Goal: Check status: Check status

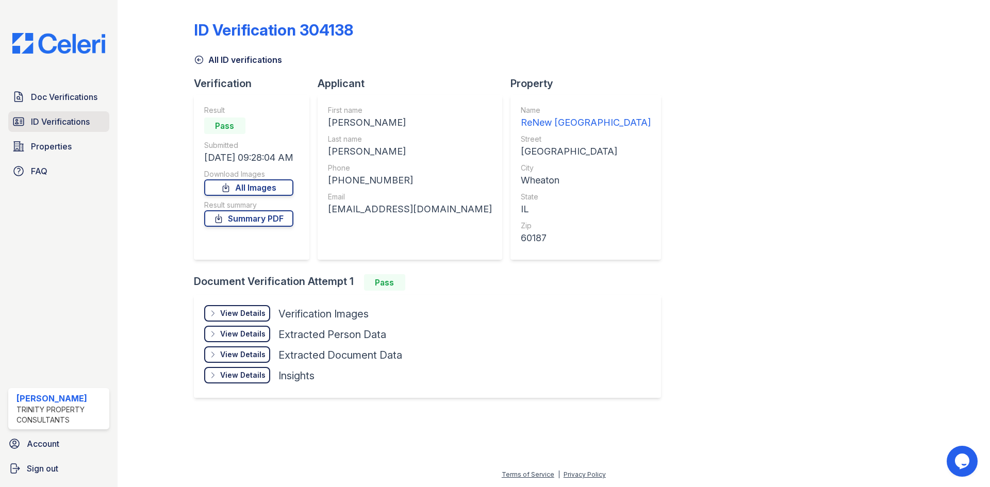
click at [48, 126] on span "ID Verifications" at bounding box center [60, 121] width 59 height 12
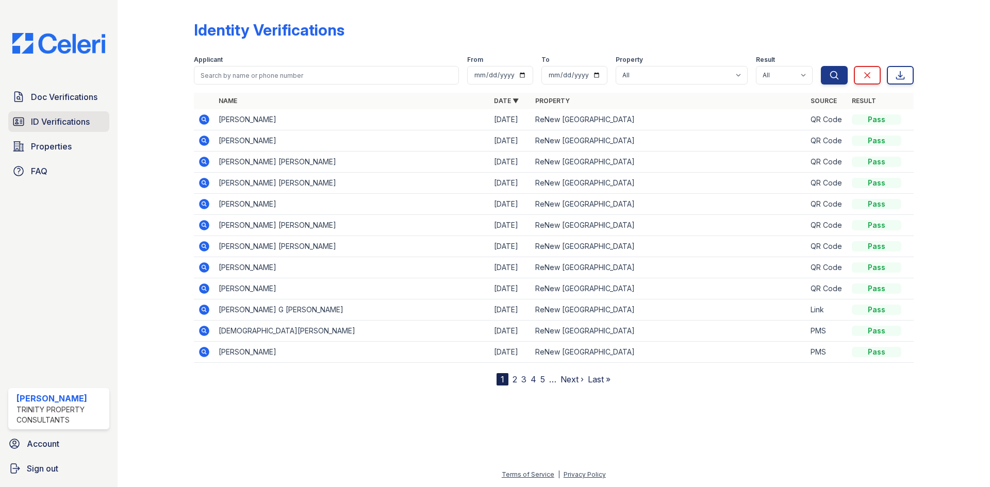
click at [69, 119] on span "ID Verifications" at bounding box center [60, 121] width 59 height 12
click at [23, 115] on link "ID Verifications" at bounding box center [58, 121] width 101 height 21
click at [28, 115] on link "ID Verifications" at bounding box center [58, 121] width 101 height 21
click at [201, 166] on icon at bounding box center [204, 162] width 12 height 12
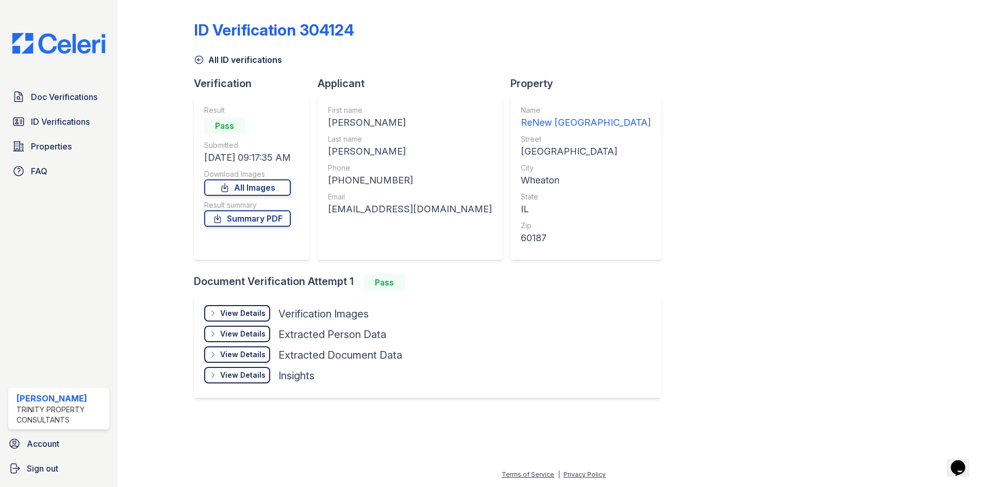
click at [255, 314] on div "View Details" at bounding box center [242, 313] width 45 height 10
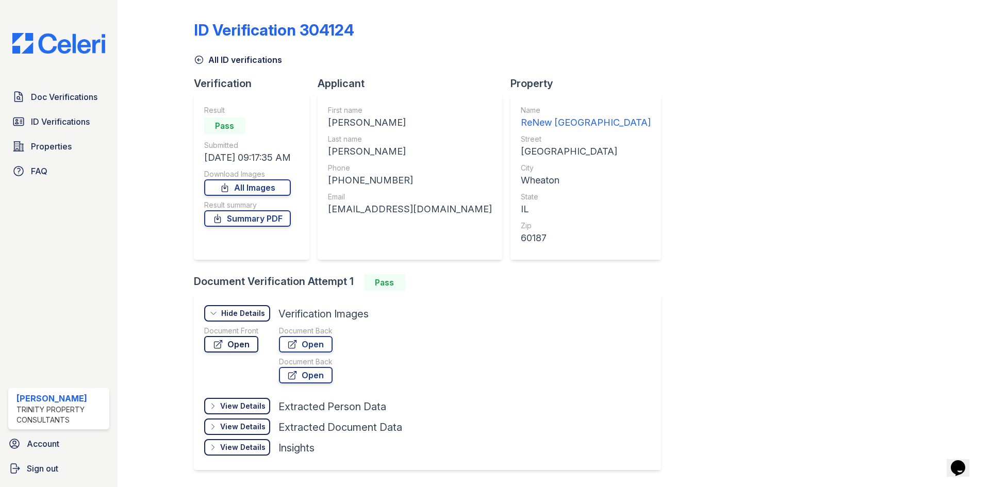
click at [231, 343] on link "Open" at bounding box center [231, 344] width 54 height 16
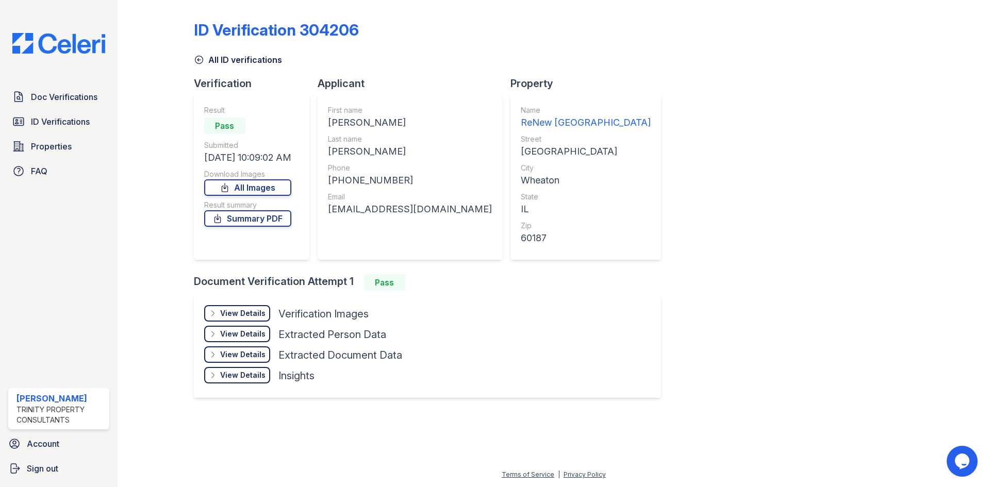
click at [242, 310] on div "View Details" at bounding box center [242, 313] width 45 height 10
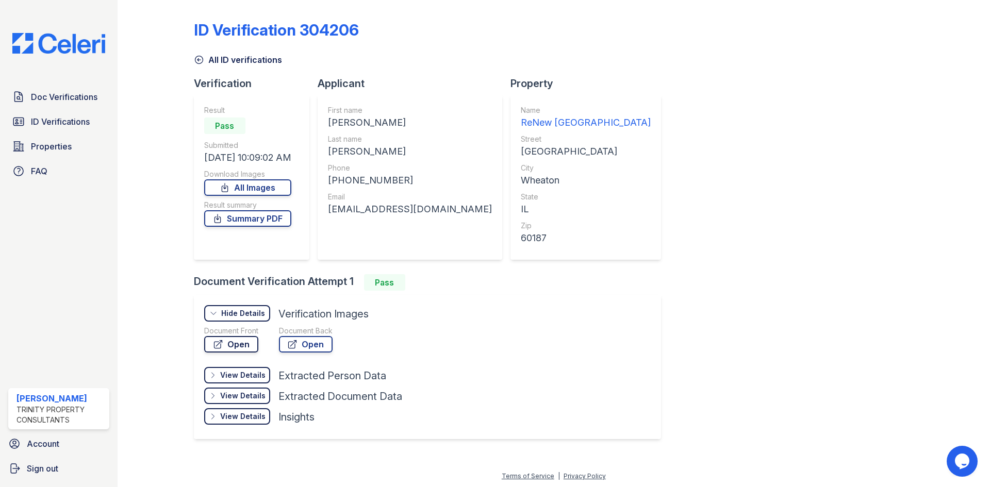
click at [220, 338] on link "Open" at bounding box center [231, 344] width 54 height 16
click at [81, 126] on span "ID Verifications" at bounding box center [60, 121] width 59 height 12
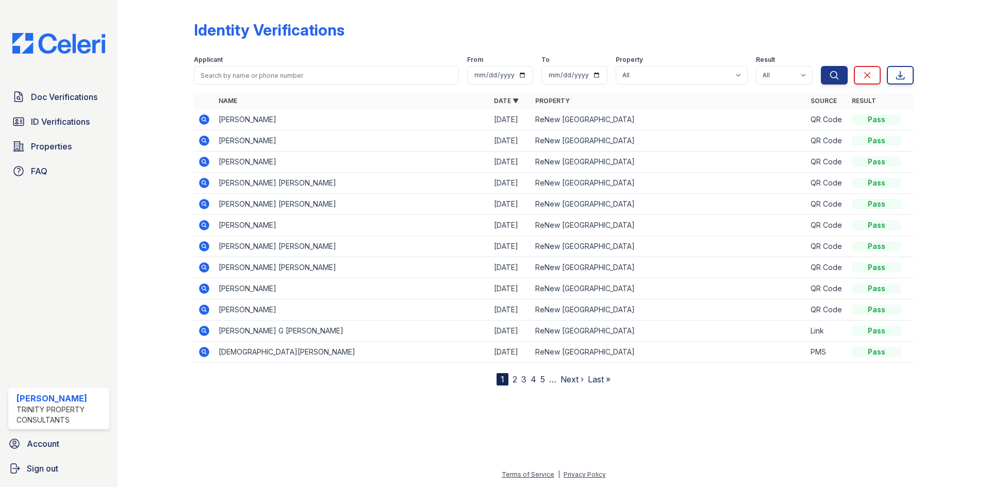
click at [202, 310] on icon at bounding box center [204, 310] width 12 height 12
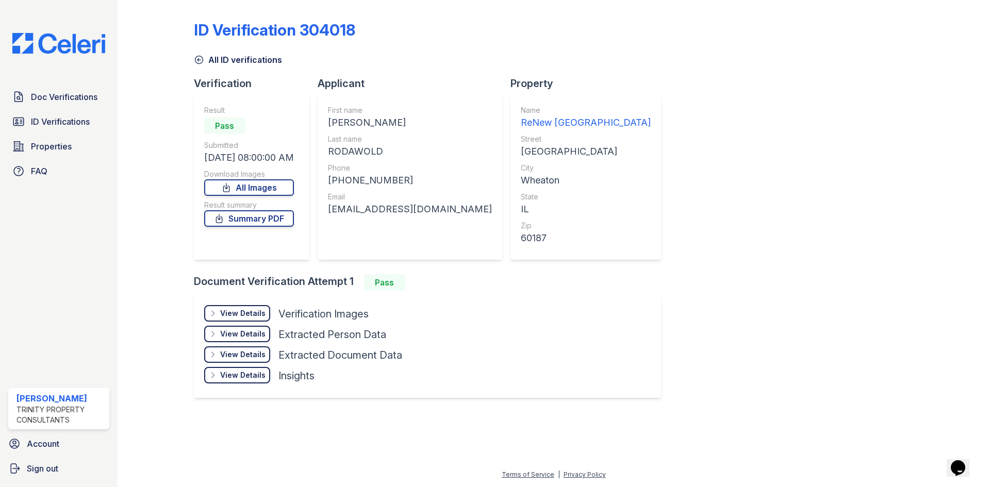
click at [235, 313] on div "View Details" at bounding box center [242, 313] width 45 height 10
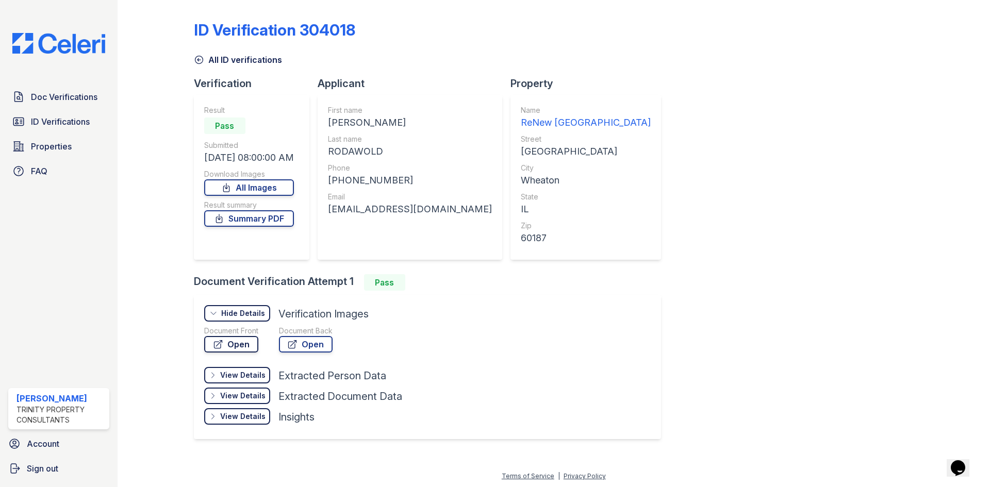
click at [238, 347] on link "Open" at bounding box center [231, 344] width 54 height 16
click at [198, 57] on icon at bounding box center [199, 60] width 10 height 10
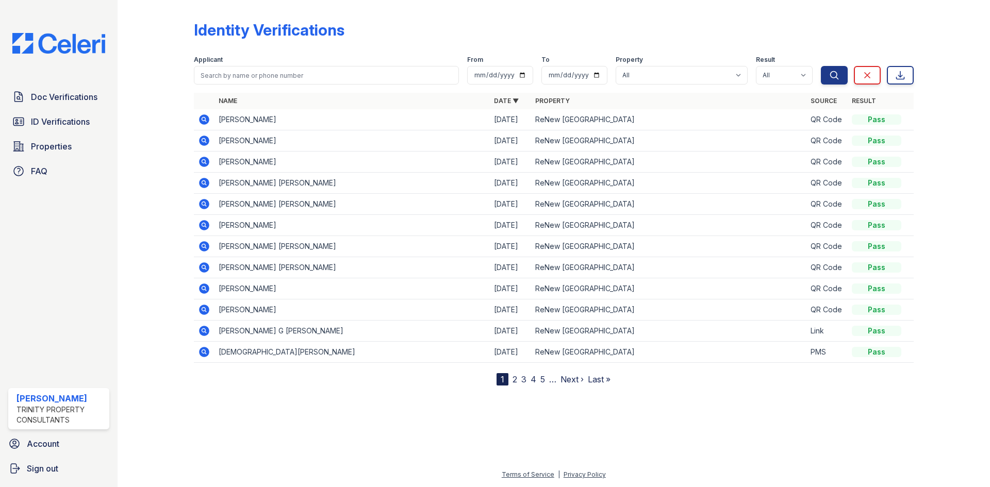
click at [206, 329] on icon at bounding box center [204, 331] width 10 height 10
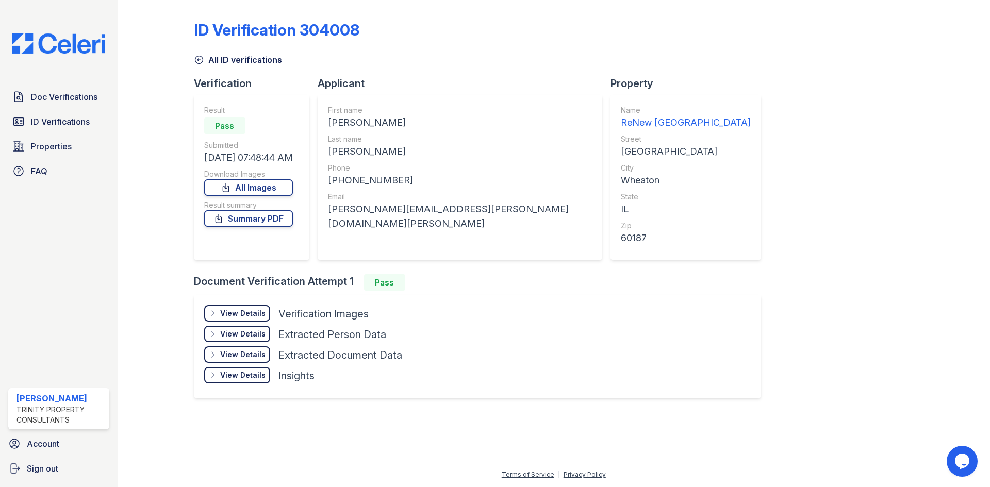
drag, startPoint x: 229, startPoint y: 315, endPoint x: 231, endPoint y: 323, distance: 7.5
click at [229, 316] on div "View Details" at bounding box center [242, 313] width 45 height 10
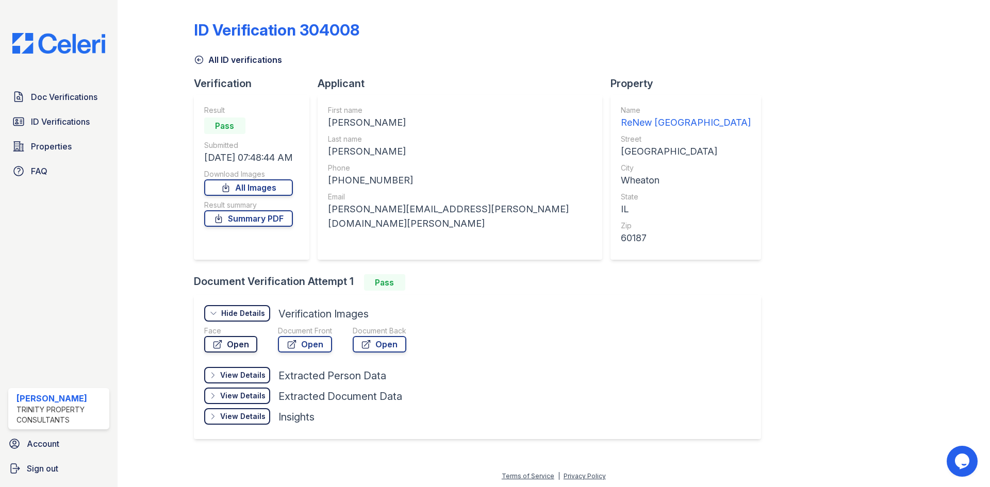
click at [235, 340] on link "Open" at bounding box center [230, 344] width 53 height 16
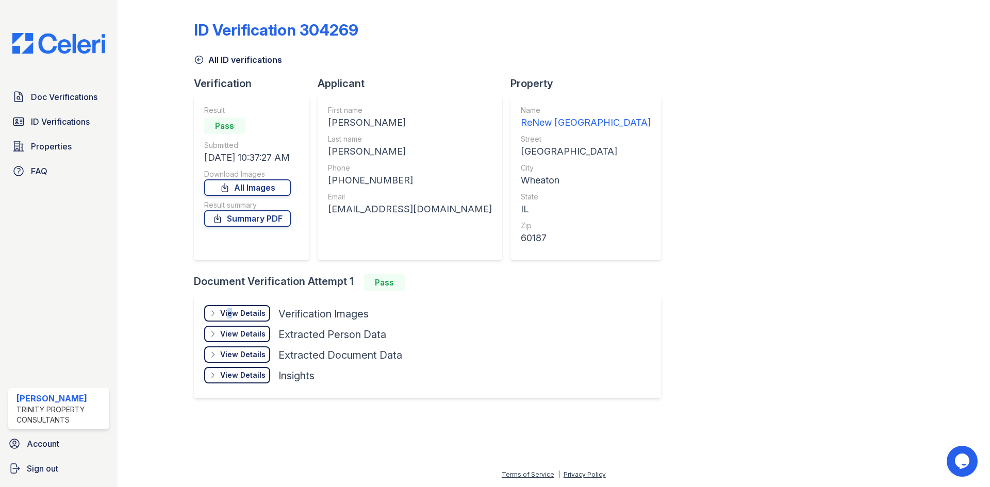
click at [228, 311] on div "View Details" at bounding box center [242, 313] width 45 height 10
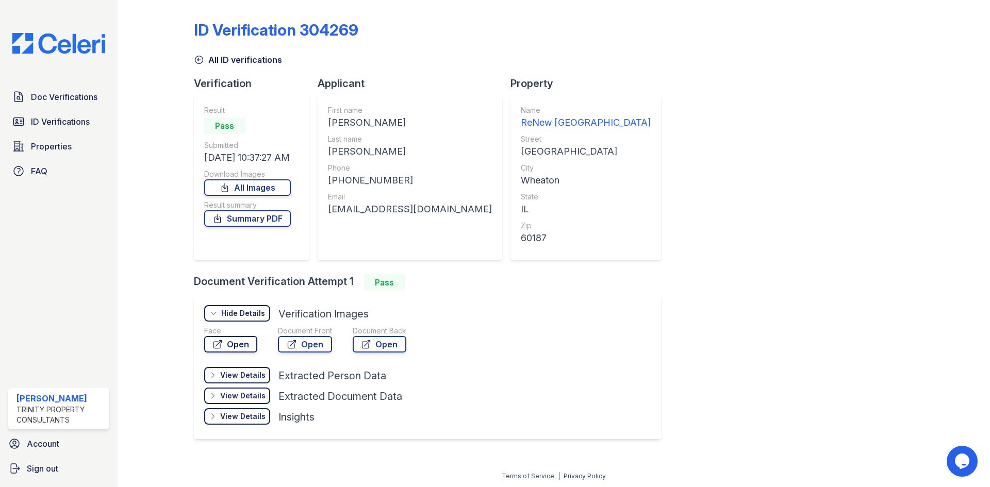
click at [223, 351] on link "Open" at bounding box center [230, 344] width 53 height 16
click at [49, 129] on link "ID Verifications" at bounding box center [58, 121] width 101 height 21
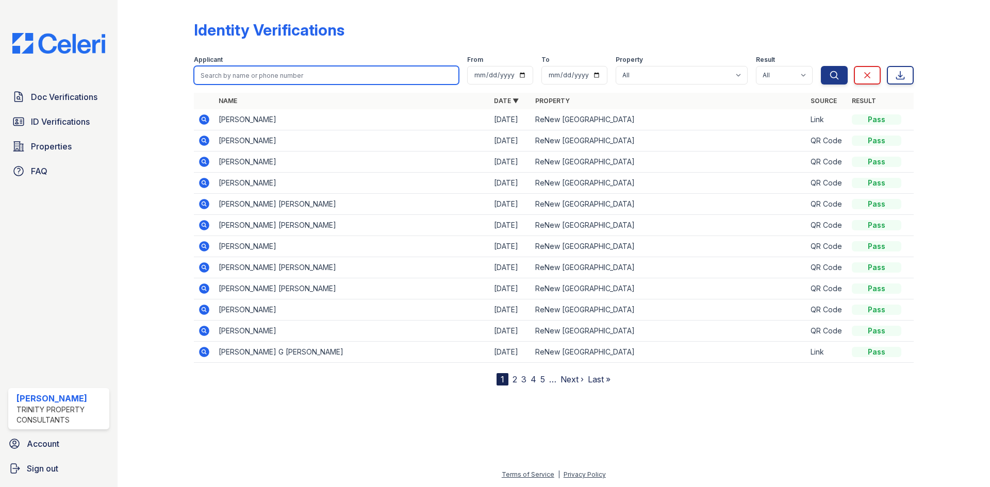
click at [253, 76] on input "search" at bounding box center [326, 75] width 265 height 19
type input "diane"
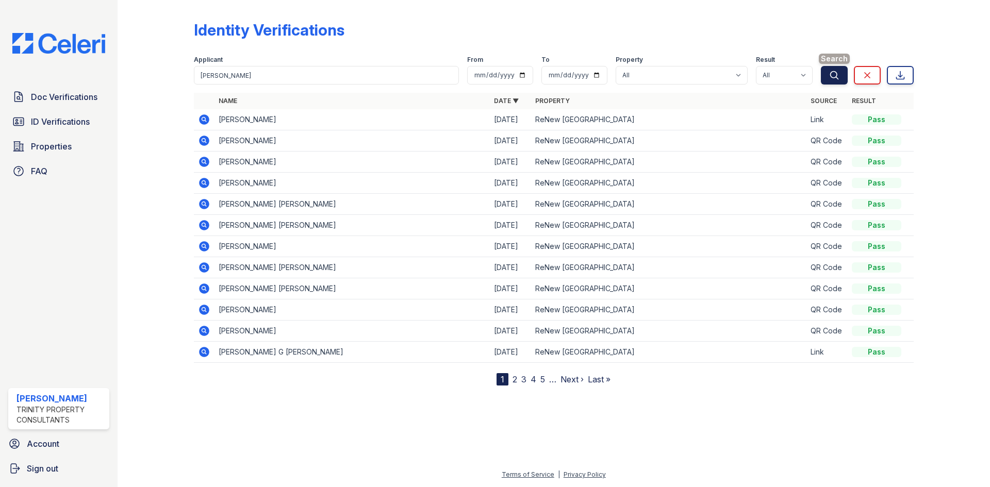
click at [840, 70] on button "Search" at bounding box center [834, 75] width 27 height 19
